Goal: Navigation & Orientation: Find specific page/section

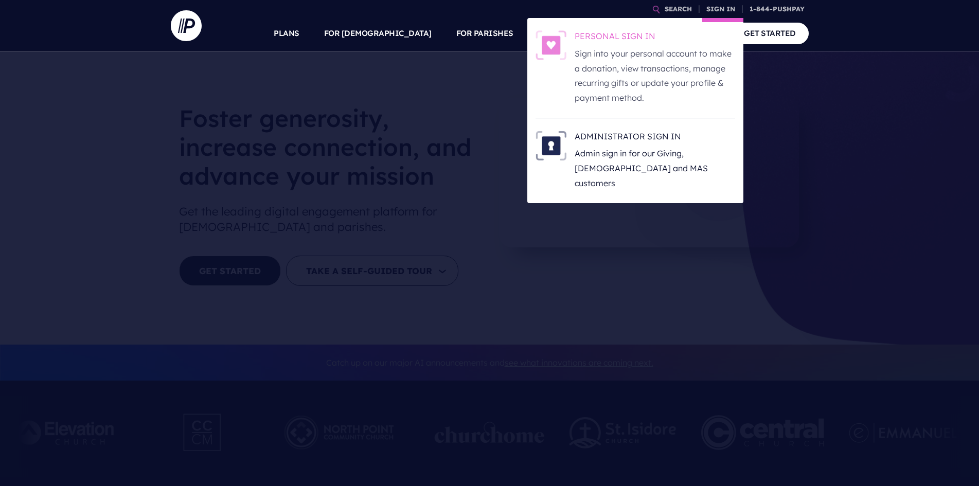
click at [550, 52] on img at bounding box center [551, 45] width 31 height 30
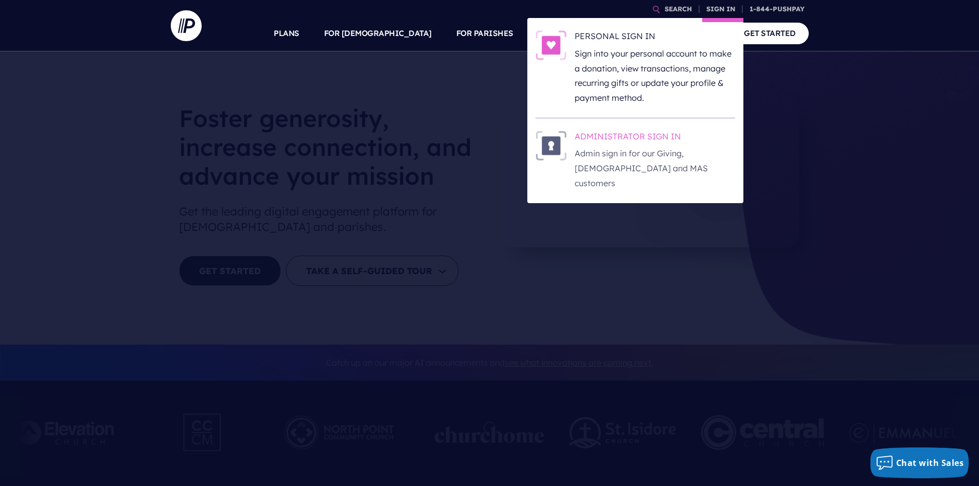
click at [553, 148] on img at bounding box center [551, 146] width 31 height 30
click at [557, 148] on img at bounding box center [551, 146] width 31 height 30
click at [555, 142] on img at bounding box center [551, 146] width 31 height 30
